Goal: Find specific page/section: Find specific page/section

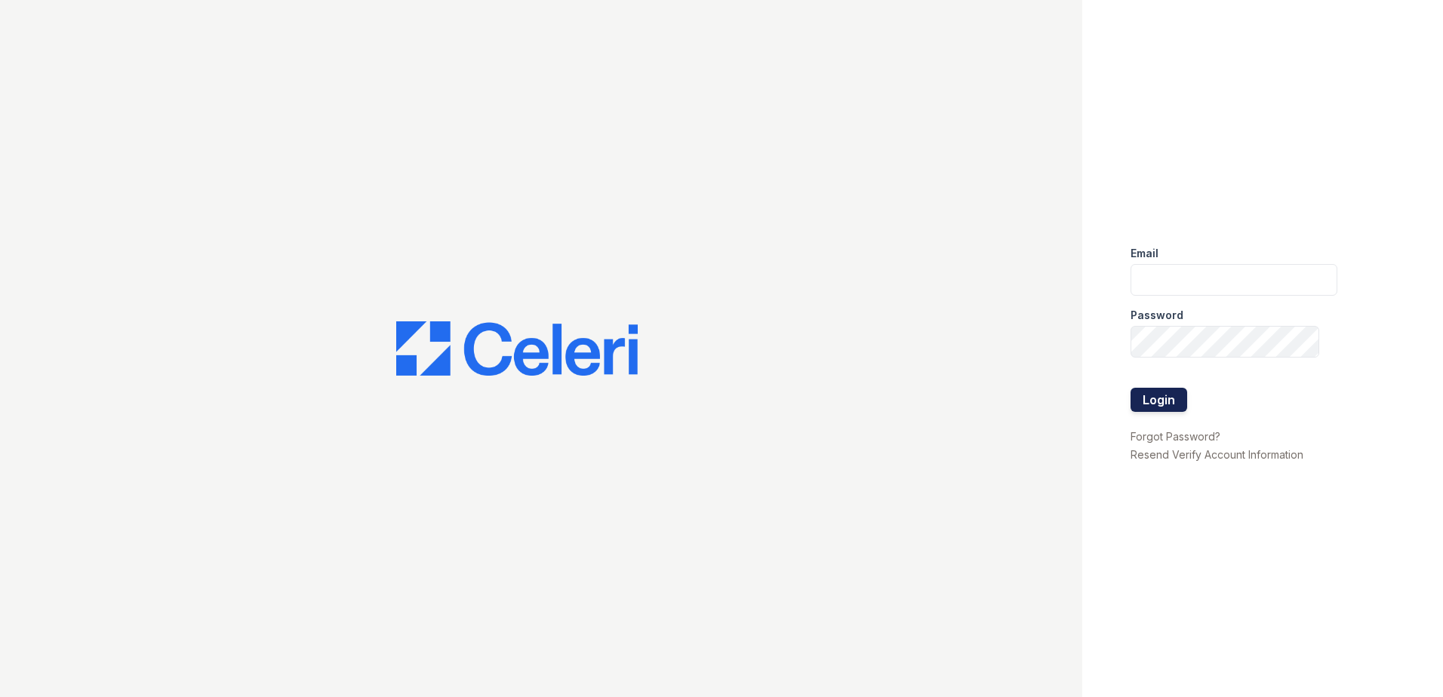
type input "[EMAIL_ADDRESS][DOMAIN_NAME]"
click at [1173, 407] on button "Login" at bounding box center [1158, 400] width 57 height 24
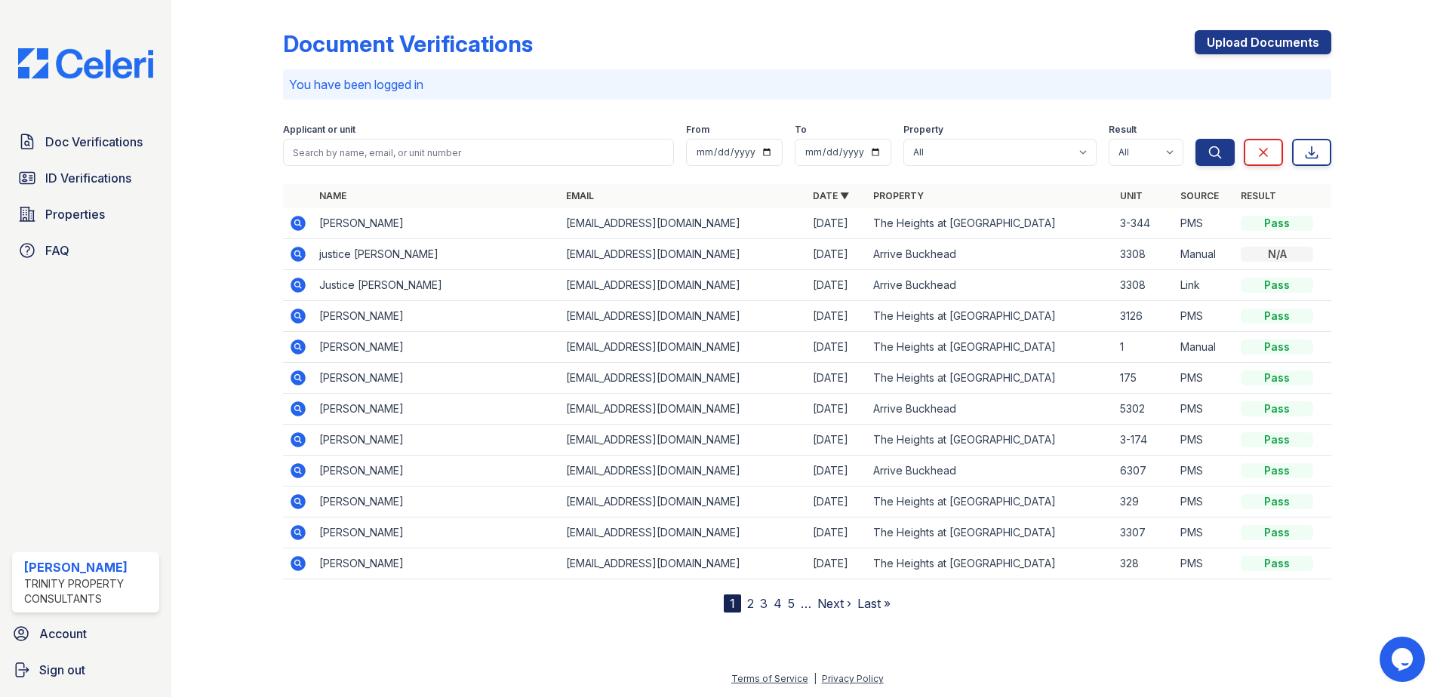
click at [301, 499] on icon at bounding box center [298, 501] width 15 height 15
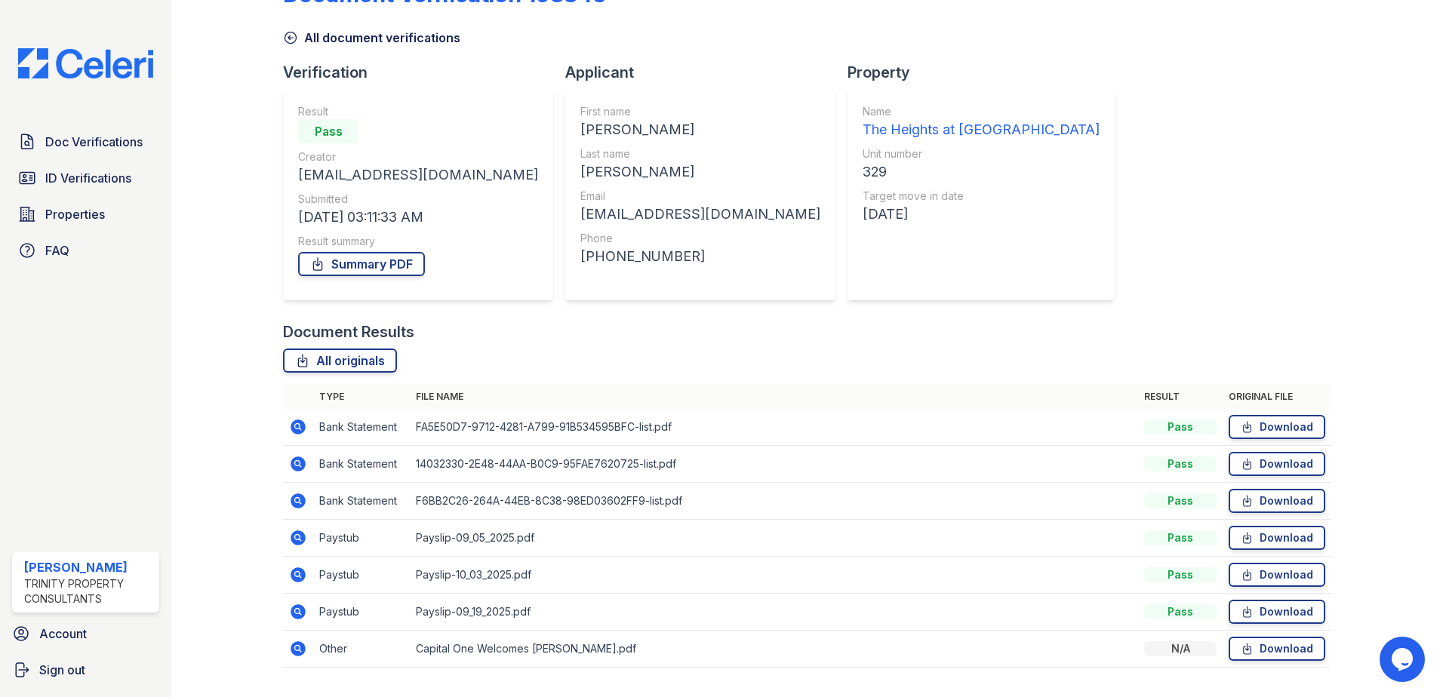
scroll to position [87, 0]
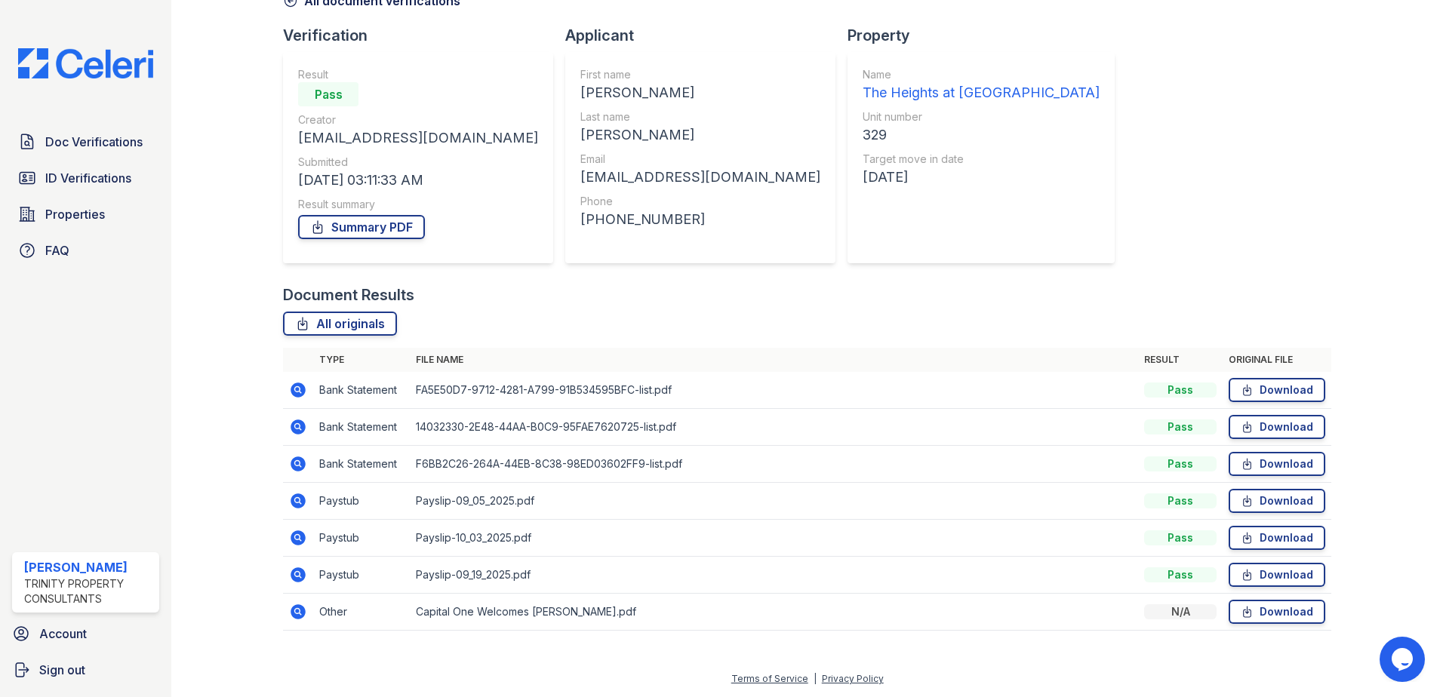
click at [302, 389] on icon at bounding box center [298, 390] width 15 height 15
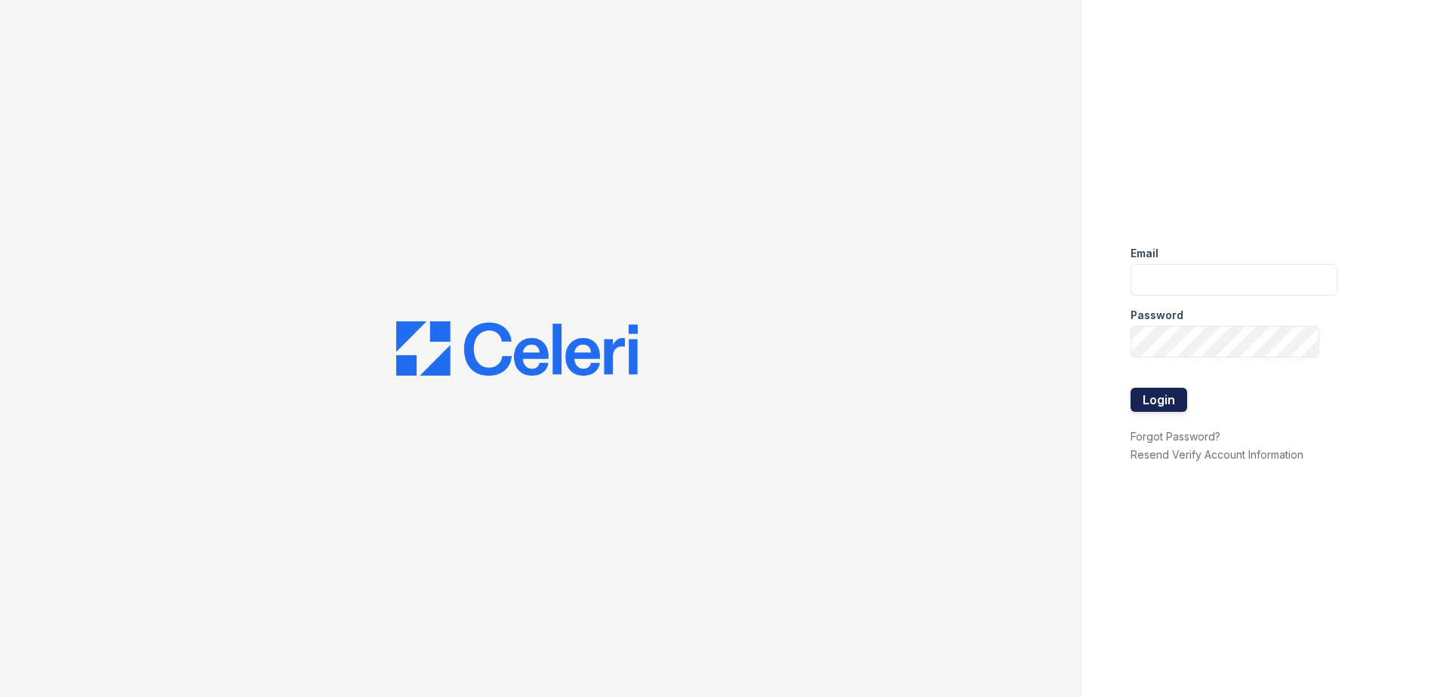
type input "[EMAIL_ADDRESS][DOMAIN_NAME]"
click at [1158, 398] on button "Login" at bounding box center [1158, 400] width 57 height 24
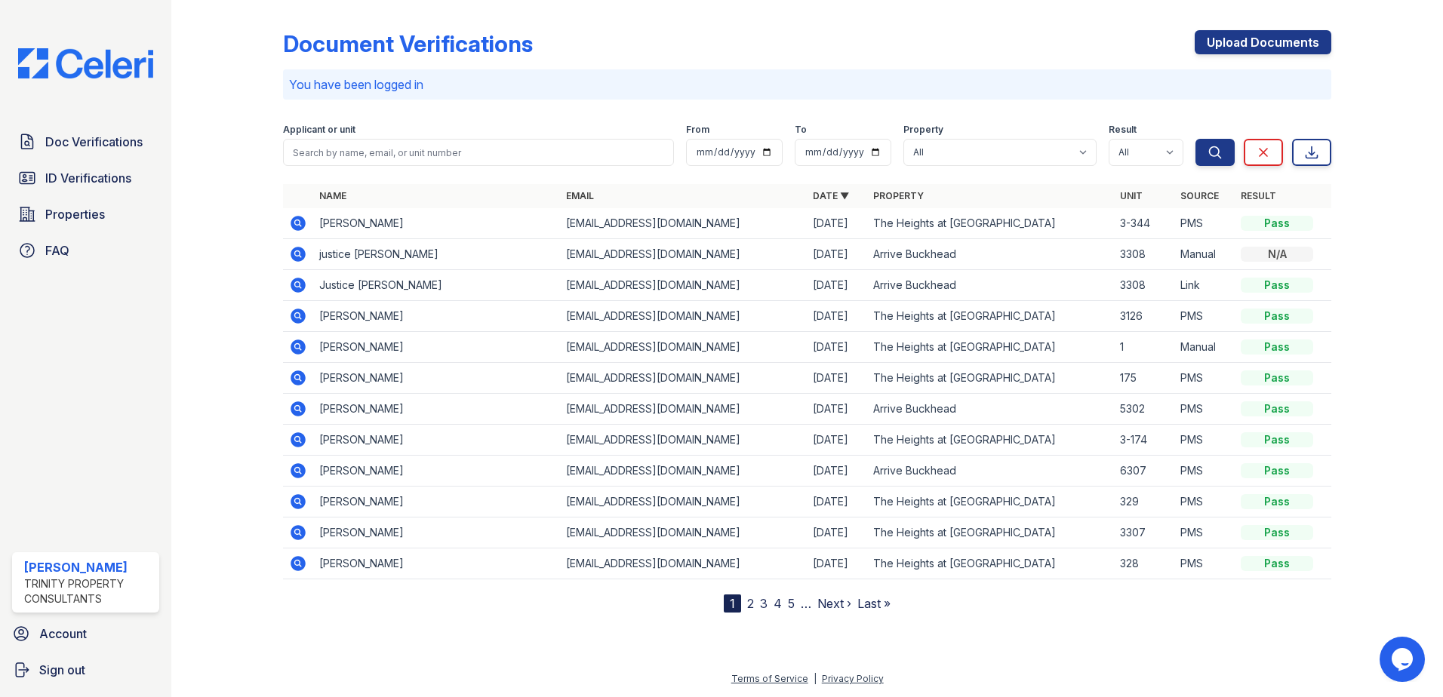
click at [752, 605] on link "2" at bounding box center [750, 603] width 7 height 15
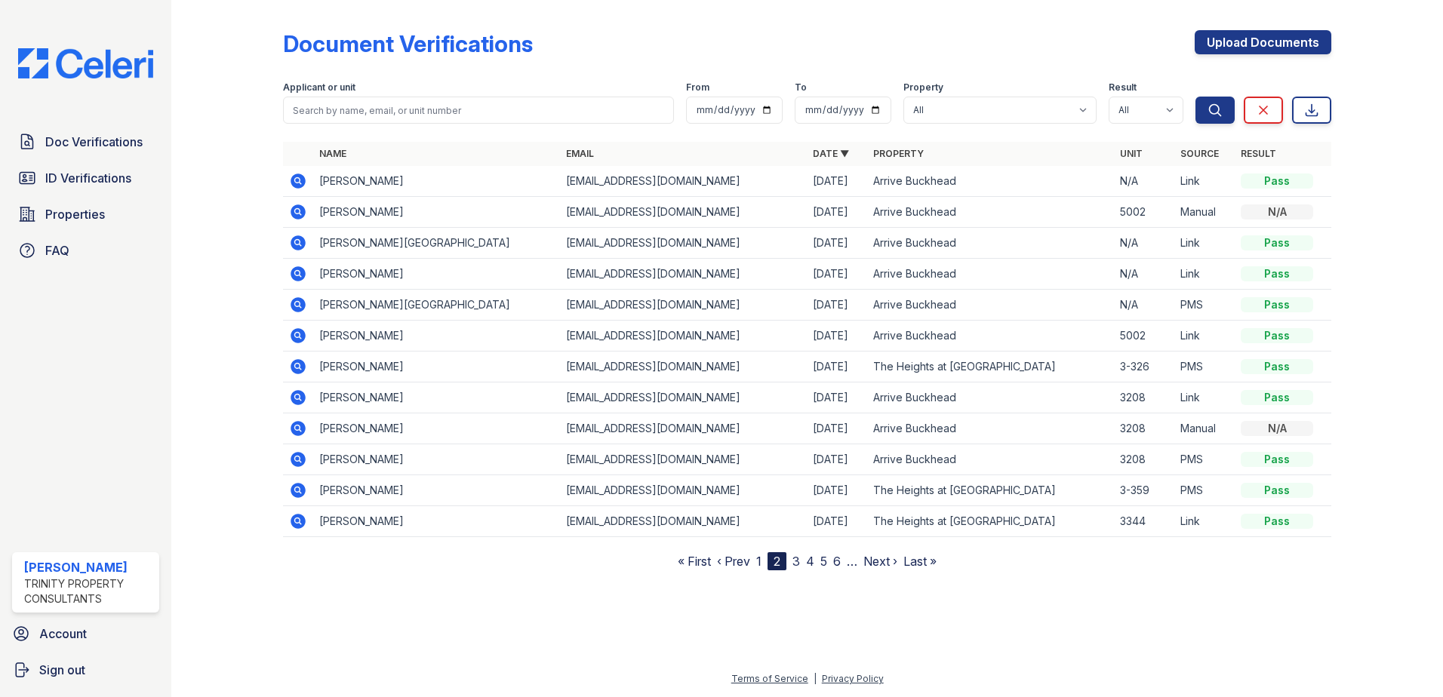
click at [800, 561] on link "3" at bounding box center [796, 561] width 8 height 15
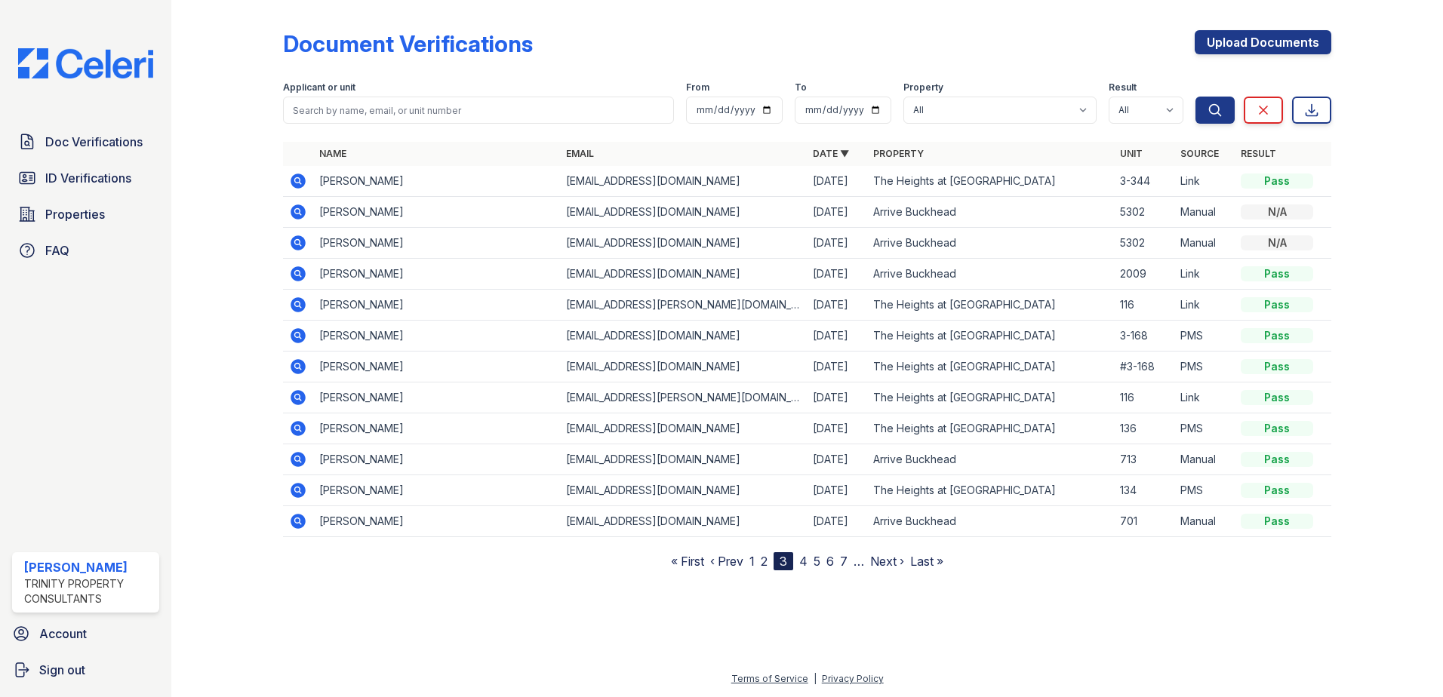
click at [754, 558] on link "1" at bounding box center [751, 561] width 5 height 15
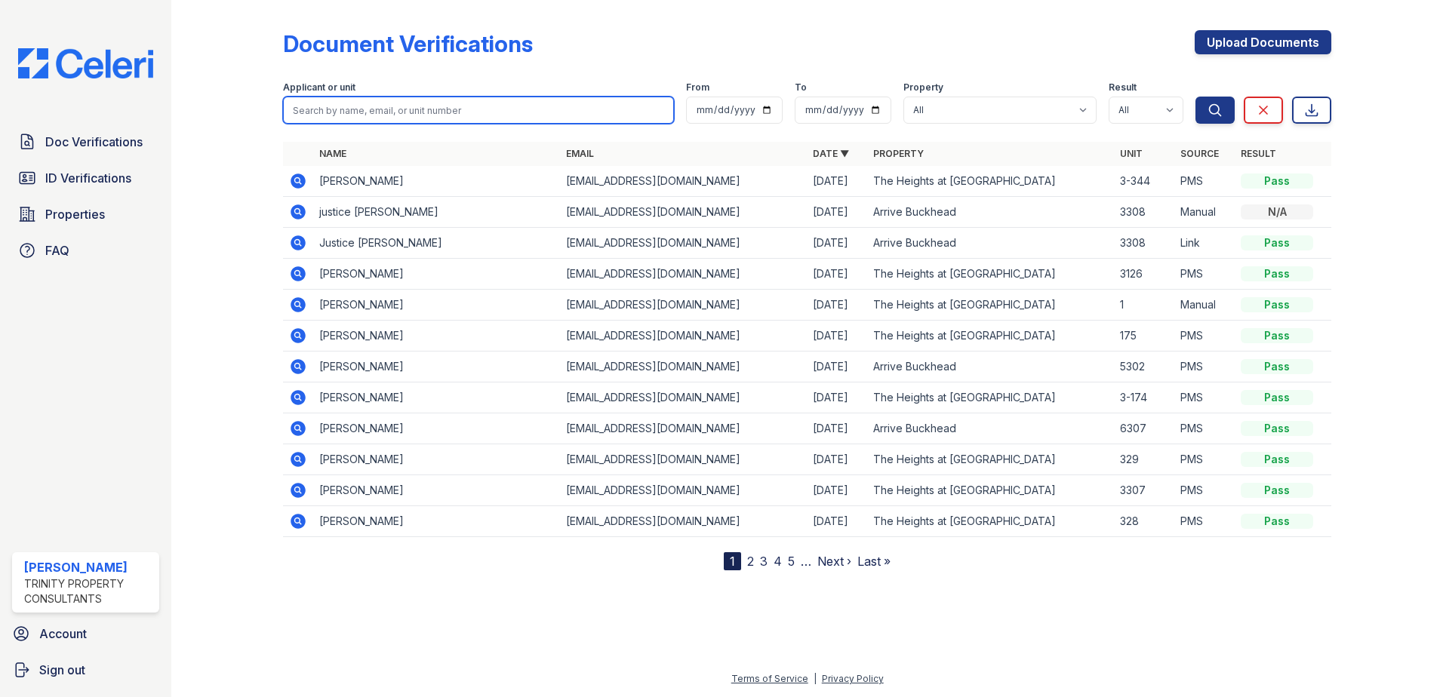
click at [395, 104] on input "search" at bounding box center [478, 110] width 391 height 27
click at [417, 106] on input "search" at bounding box center [478, 110] width 391 height 27
type input "gibbs"
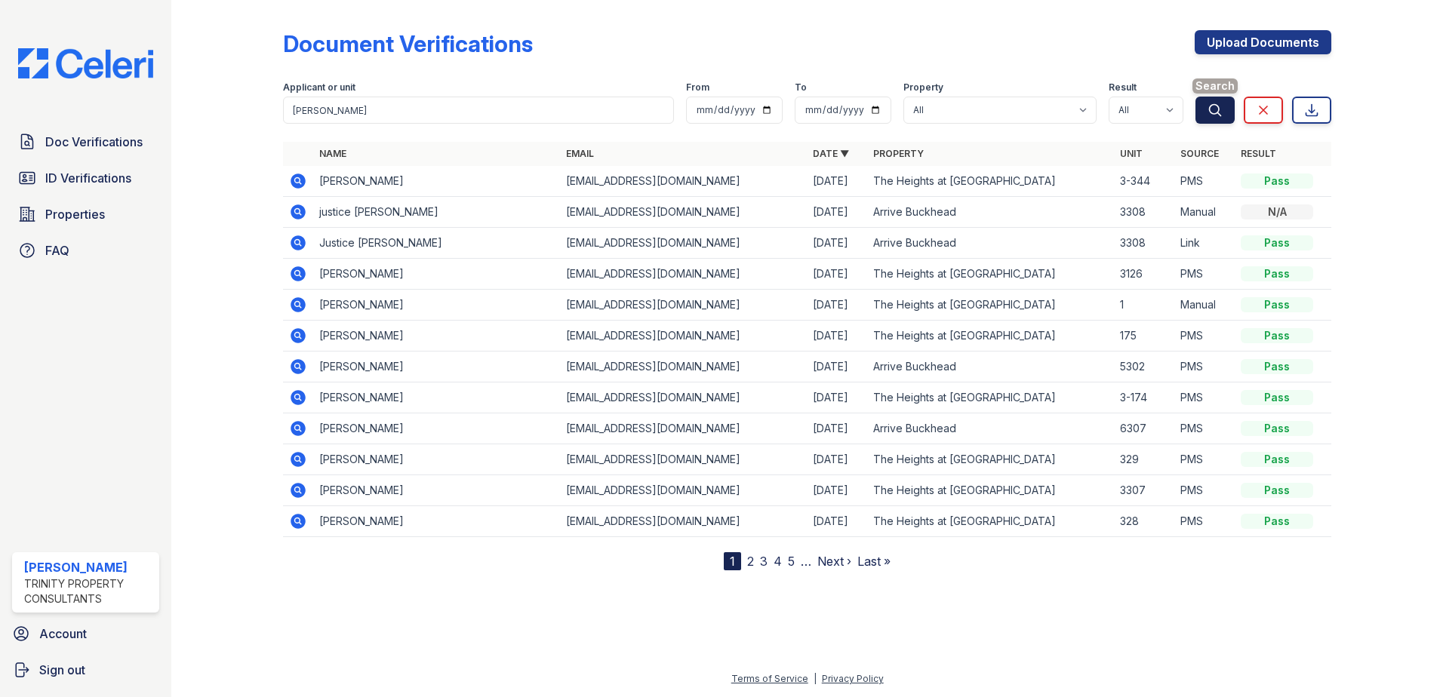
click at [1209, 114] on icon "submit" at bounding box center [1214, 110] width 15 height 15
